Goal: Task Accomplishment & Management: Use online tool/utility

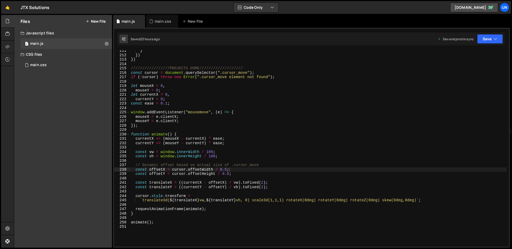
scroll to position [926, 0]
click at [35, 62] on div "main.css 0" at bounding box center [67, 65] width 92 height 11
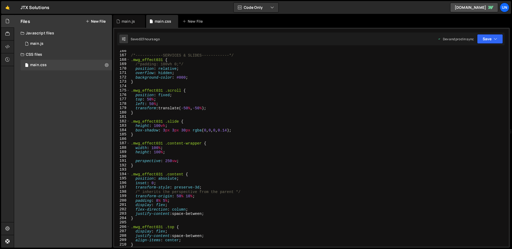
scroll to position [728, 0]
click at [136, 125] on div "/*------------SERVICES & SLIDES------------*/ .mwg_effect031 { /*padding: 100vh…" at bounding box center [318, 151] width 377 height 205
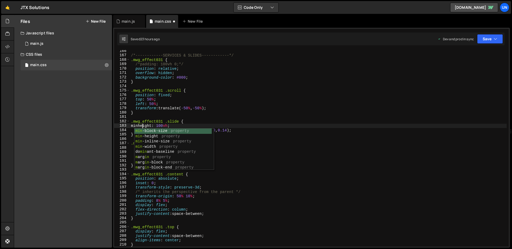
scroll to position [0, 1]
click at [193, 128] on div "/*------------SERVICES & SLIDES------------*/ .mwg_effect031 { /*padding: 100vh…" at bounding box center [318, 151] width 377 height 205
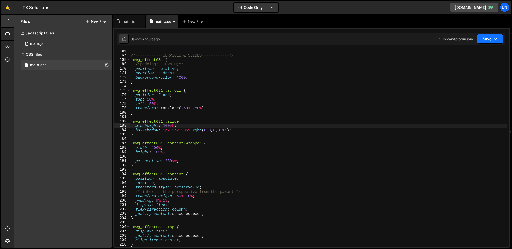
click at [489, 40] on button "Save" at bounding box center [490, 39] width 26 height 10
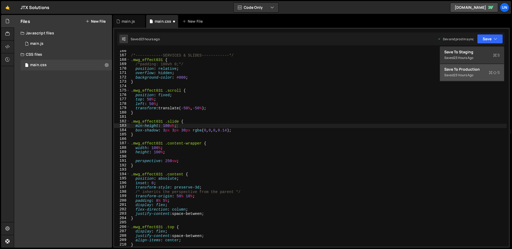
click at [465, 72] on div "Saved 23 hours ago" at bounding box center [473, 75] width 56 height 6
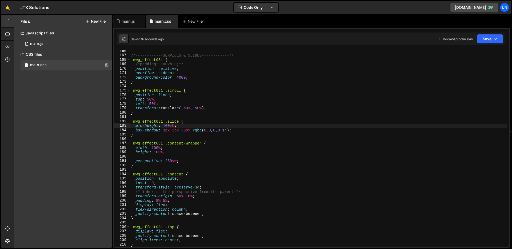
type textarea "box-shadow: 3px 3px 30px rgba(0, 0, 0, 0.14);"
click at [243, 132] on div "/*------------SERVICES & SLIDES------------*/ .mwg_effect031 { /*padding: 100vh…" at bounding box center [318, 151] width 377 height 205
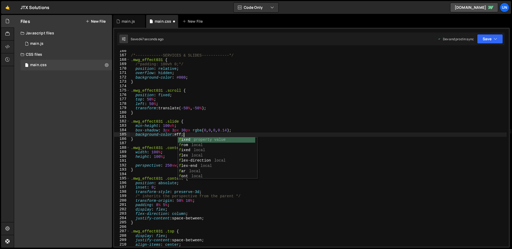
scroll to position [0, 4]
click at [287, 131] on div "/*------------SERVICES & SLIDES------------*/ .mwg_effect031 { /*padding: 100vh…" at bounding box center [318, 151] width 377 height 205
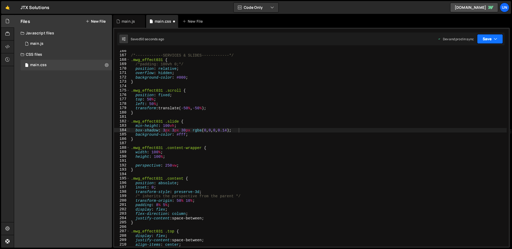
click at [485, 40] on button "Save" at bounding box center [490, 39] width 26 height 10
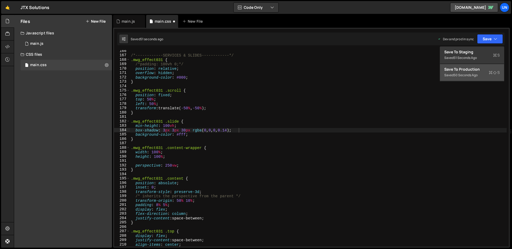
click at [473, 75] on div "50 seconds ago" at bounding box center [466, 75] width 24 height 5
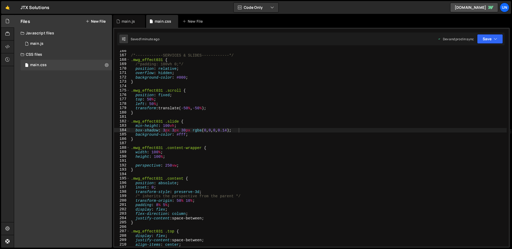
click at [190, 77] on div "/*------------SERVICES & SLIDES------------*/ .mwg_effect031 { /*padding: 100vh…" at bounding box center [318, 151] width 377 height 205
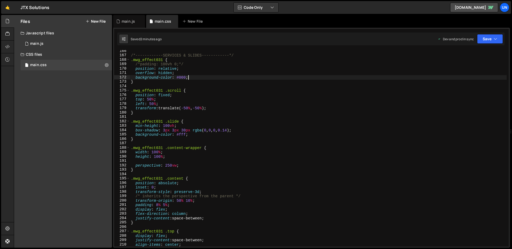
click at [185, 65] on div "/*------------SERVICES & SLIDES------------*/ .mwg_effect031 { /*padding: 100vh…" at bounding box center [318, 151] width 377 height 205
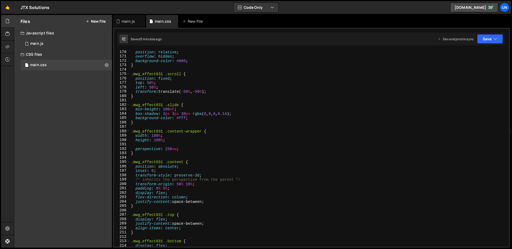
scroll to position [745, 0]
drag, startPoint x: 145, startPoint y: 110, endPoint x: 137, endPoint y: 110, distance: 8.6
click at [137, 110] on div "position : relative ; overflow : hidden ; background-color : #000 ; } .mwg_effe…" at bounding box center [318, 152] width 377 height 205
click at [485, 40] on button "Save" at bounding box center [490, 39] width 26 height 10
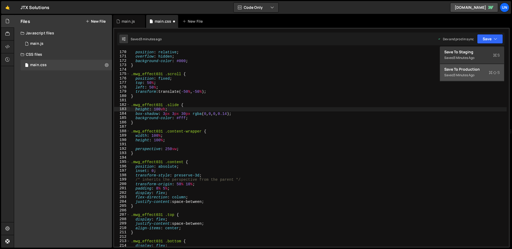
click at [468, 75] on div "3 minutes ago" at bounding box center [464, 75] width 21 height 5
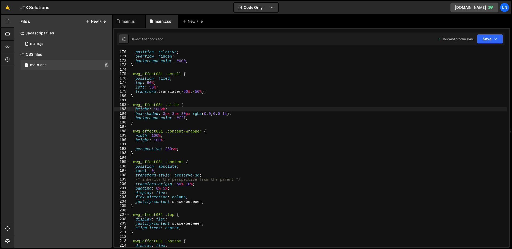
type textarea "background-color: #fff;"
drag, startPoint x: 191, startPoint y: 119, endPoint x: 136, endPoint y: 119, distance: 54.7
click at [136, 119] on div "position : relative ; overflow : hidden ; background-color : #000 ; } .mwg_effe…" at bounding box center [318, 152] width 377 height 205
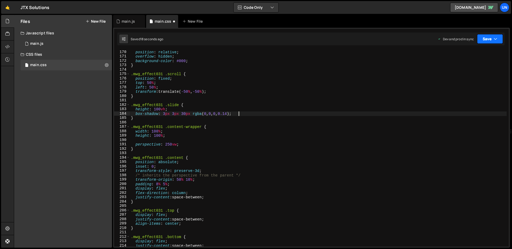
click at [487, 39] on button "Save" at bounding box center [490, 39] width 26 height 10
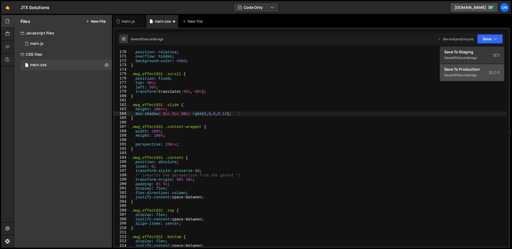
click at [465, 74] on div "18 seconds ago" at bounding box center [465, 75] width 23 height 5
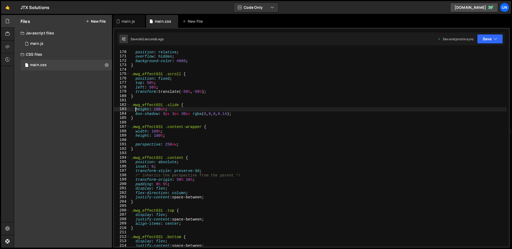
click at [136, 109] on div "position : relative ; overflow : hidden ; background-color : #000 ; } .mwg_effe…" at bounding box center [318, 152] width 377 height 205
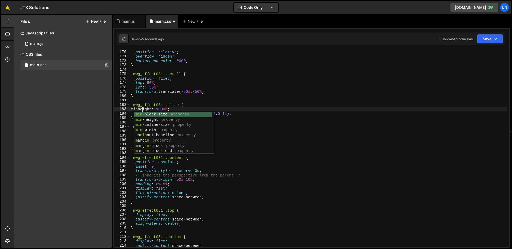
scroll to position [0, 1]
click at [186, 107] on div "position : relative ; overflow : hidden ; background-color : #000 ; } .mwg_effe…" at bounding box center [318, 152] width 377 height 205
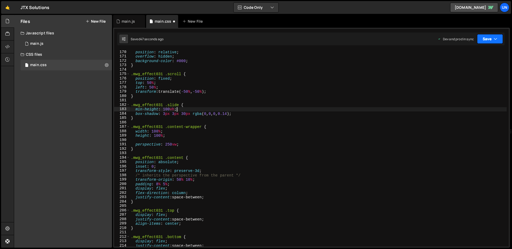
click at [489, 36] on button "Save" at bounding box center [490, 39] width 26 height 10
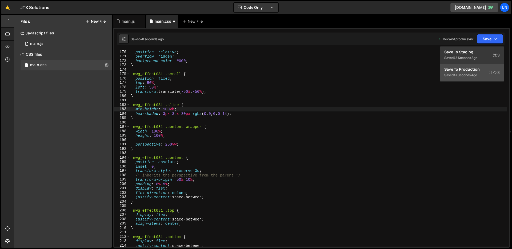
click at [474, 72] on div "Saved 47 seconds ago" at bounding box center [473, 75] width 56 height 6
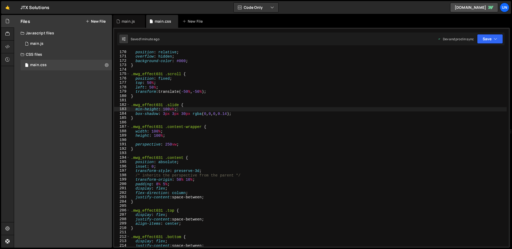
click at [146, 109] on div "position : relative ; overflow : hidden ; background-color : #000 ; } .mwg_effe…" at bounding box center [318, 152] width 377 height 205
type textarea "height: 100vh;"
click at [156, 142] on div "position : relative ; overflow : hidden ; background-color : #000 ; } .mwg_effe…" at bounding box center [318, 152] width 377 height 205
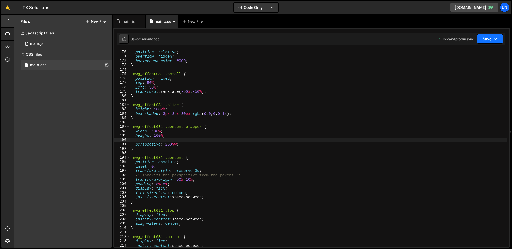
click at [485, 41] on button "Save" at bounding box center [490, 39] width 26 height 10
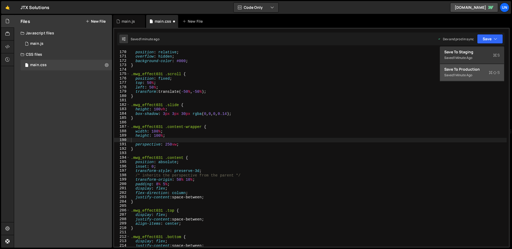
click at [466, 75] on div "1 minute ago" at bounding box center [463, 75] width 19 height 5
